Goal: Use online tool/utility: Utilize a website feature to perform a specific function

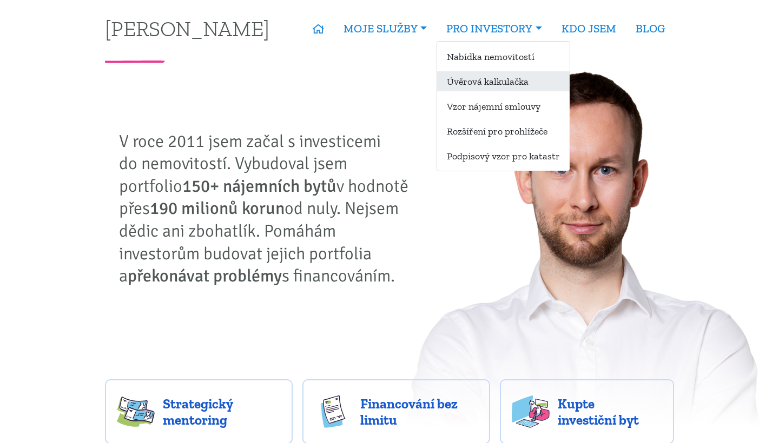
click at [497, 82] on link "Úvěrová kalkulačka" at bounding box center [503, 81] width 132 height 20
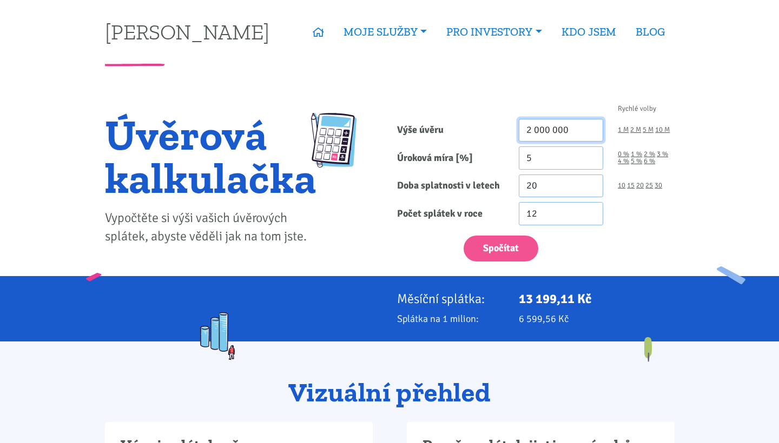
drag, startPoint x: 525, startPoint y: 128, endPoint x: 585, endPoint y: 131, distance: 59.5
click at [585, 131] on input "2 000 000" at bounding box center [561, 130] width 85 height 23
type input "14 000 000"
click at [533, 159] on input "5" at bounding box center [561, 158] width 85 height 23
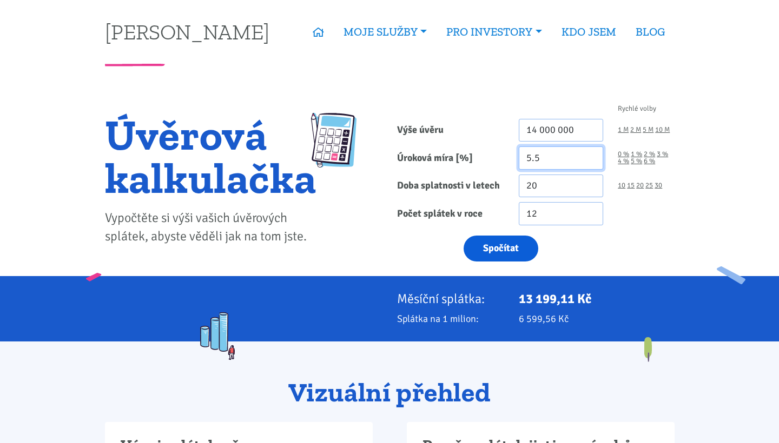
type input "5.5"
click at [501, 252] on button "Spočítat" at bounding box center [500, 249] width 75 height 26
type input "14000000"
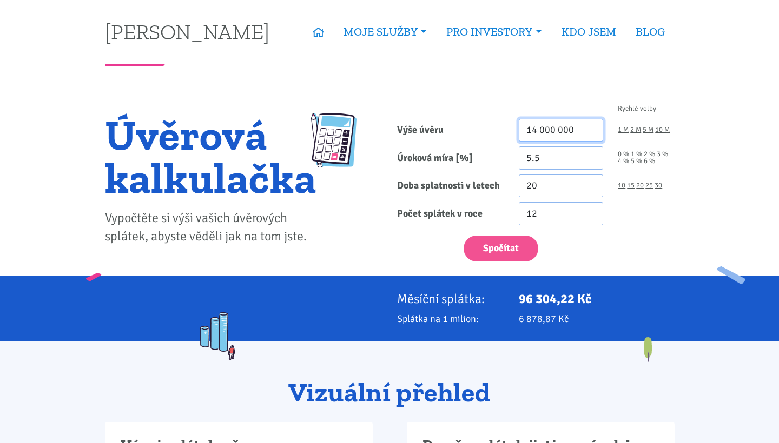
click at [536, 127] on input "14 000 000" at bounding box center [561, 130] width 85 height 23
drag, startPoint x: 531, startPoint y: 158, endPoint x: 525, endPoint y: 156, distance: 5.6
click at [525, 156] on input "5.5" at bounding box center [561, 158] width 85 height 23
click at [540, 158] on input "4.5" at bounding box center [561, 158] width 85 height 23
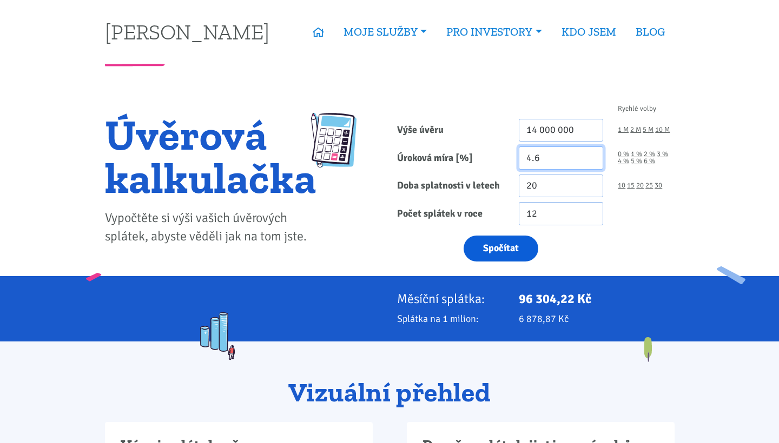
type input "4.6"
click at [502, 247] on button "Spočítat" at bounding box center [500, 249] width 75 height 26
type input "14000000"
drag, startPoint x: 530, startPoint y: 155, endPoint x: 521, endPoint y: 155, distance: 8.7
click at [521, 155] on input "4.6" at bounding box center [561, 158] width 85 height 23
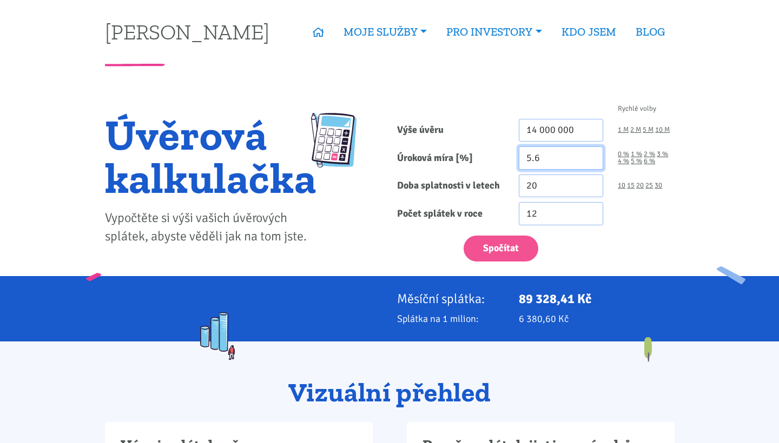
click at [543, 158] on input "5.6" at bounding box center [561, 158] width 85 height 23
type input "5.5"
click at [533, 130] on input "14 000 000" at bounding box center [561, 130] width 85 height 23
click at [495, 251] on button "Spočítat" at bounding box center [500, 249] width 75 height 26
type input "12000000"
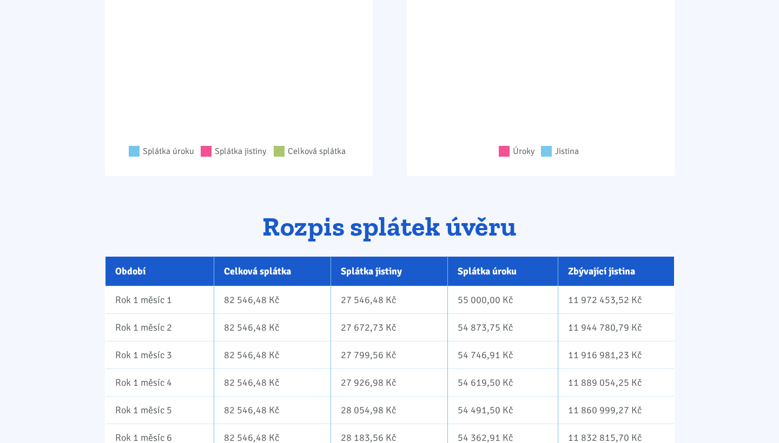
scroll to position [473, 0]
